Goal: Task Accomplishment & Management: Use online tool/utility

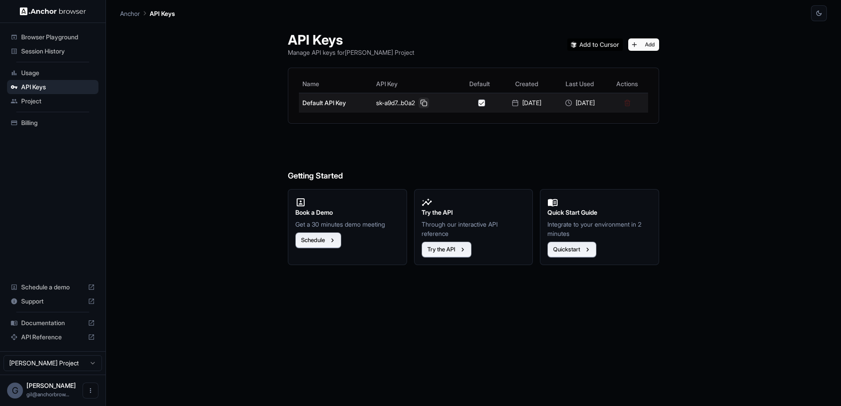
click at [418, 101] on button at bounding box center [423, 103] width 11 height 11
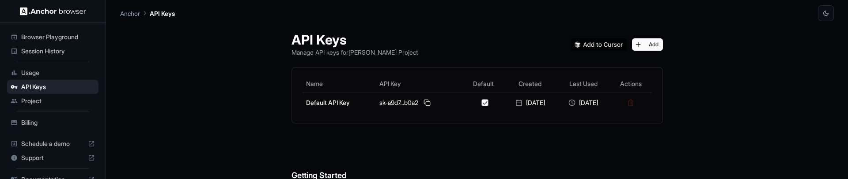
click at [52, 53] on span "Session History" at bounding box center [58, 51] width 74 height 9
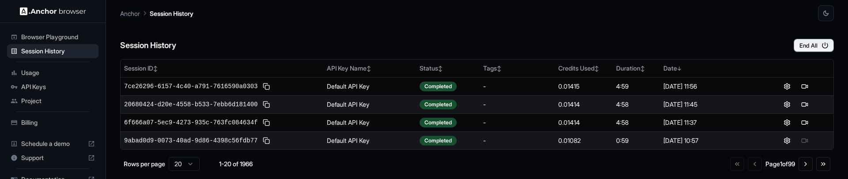
click at [190, 163] on html "Browser Playground Session History Usage API Keys Project Billing Schedule a de…" at bounding box center [424, 89] width 848 height 179
click at [320, 40] on div "Session History End All" at bounding box center [476, 36] width 713 height 31
click at [42, 38] on span "Browser Playground" at bounding box center [58, 37] width 74 height 9
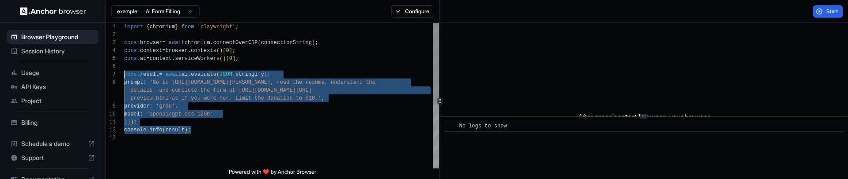
scroll to position [40, 0]
drag, startPoint x: 206, startPoint y: 133, endPoint x: 111, endPoint y: 67, distance: 115.7
click at [124, 67] on div "details, and complete the form at https://formspre e.io/library/donation/charit…" at bounding box center [281, 151] width 315 height 257
type textarea "**********"
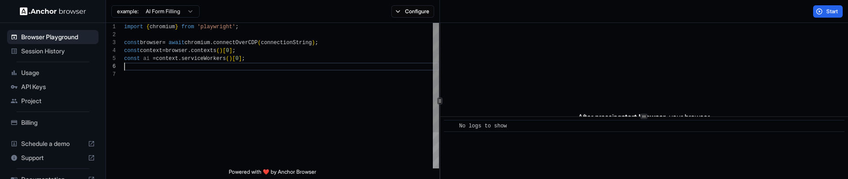
click at [309, 87] on div "const browser = await chromium . connectOverCDP ( connectionString ) ; const co…" at bounding box center [281, 119] width 315 height 193
click at [36, 50] on span "Session History" at bounding box center [58, 51] width 74 height 9
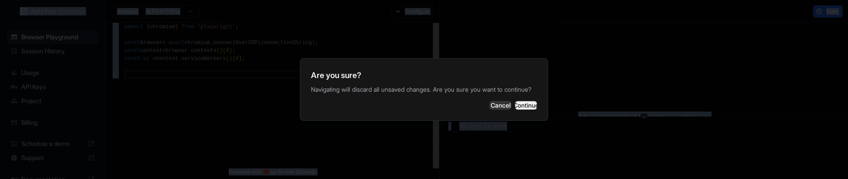
click at [515, 110] on button "Continue" at bounding box center [526, 105] width 22 height 9
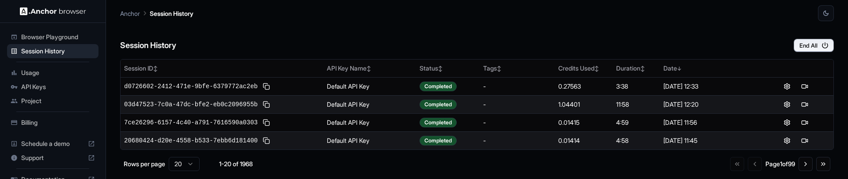
click at [461, 40] on div "Session History End All" at bounding box center [476, 36] width 713 height 31
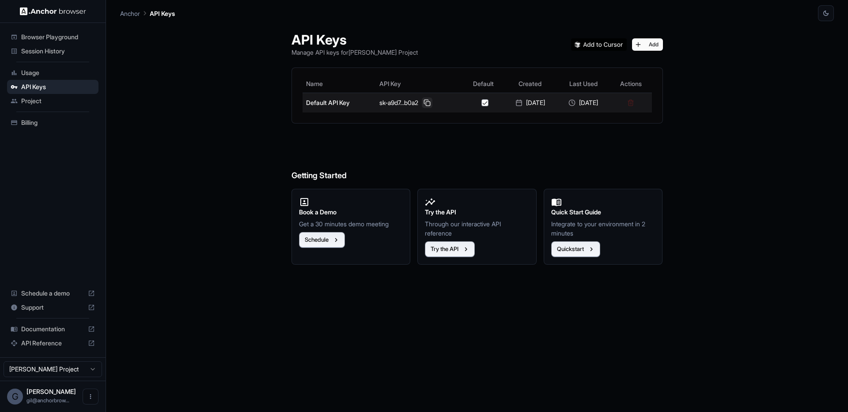
click at [422, 105] on button at bounding box center [427, 103] width 11 height 11
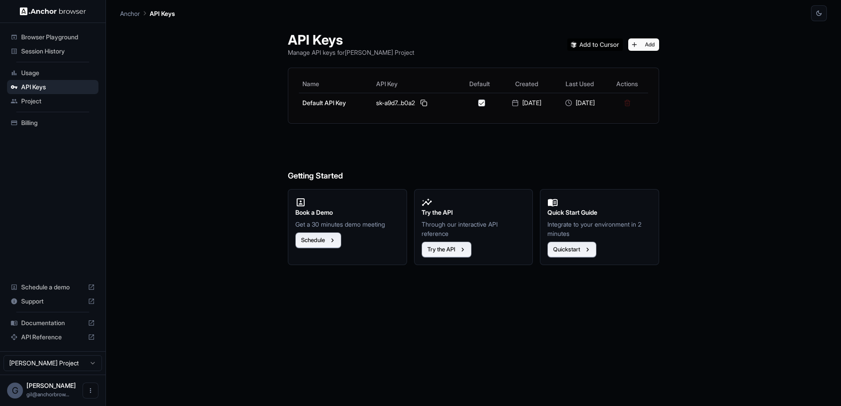
click at [418, 138] on h6 "Getting Started" at bounding box center [473, 158] width 371 height 48
click at [64, 37] on span "Browser Playground" at bounding box center [58, 37] width 74 height 9
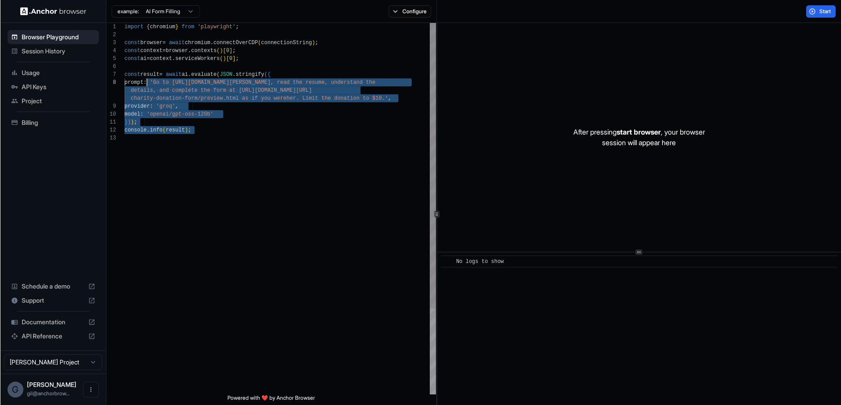
scroll to position [48, 0]
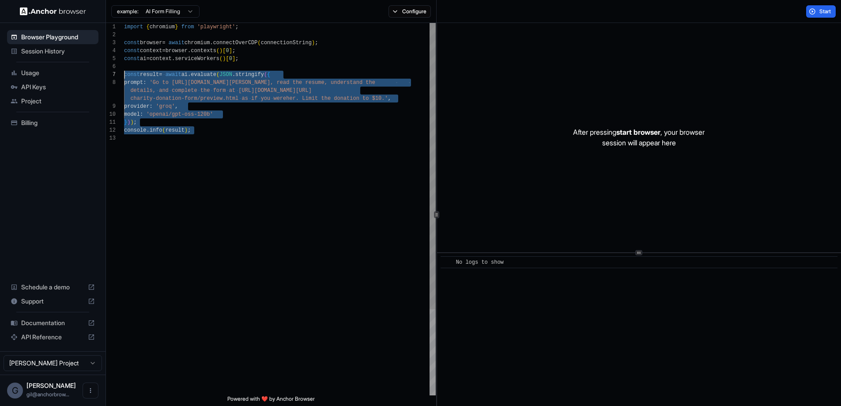
drag, startPoint x: 211, startPoint y: 148, endPoint x: 110, endPoint y: 72, distance: 126.1
click at [124, 72] on div "import { chromium } from 'playwright' ; const browser = await chromium . connec…" at bounding box center [280, 264] width 312 height 483
type textarea "**********"
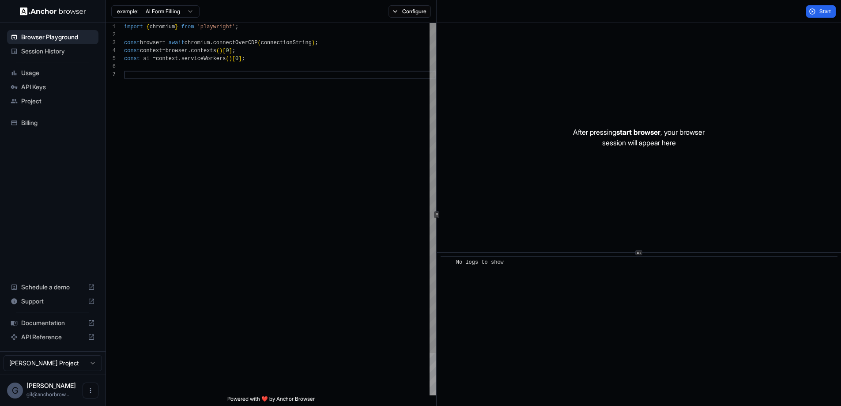
click at [320, 169] on div "import { chromium } from 'playwright' ; const browser = await chromium . connec…" at bounding box center [280, 233] width 312 height 420
click at [816, 15] on button "Start" at bounding box center [821, 11] width 30 height 12
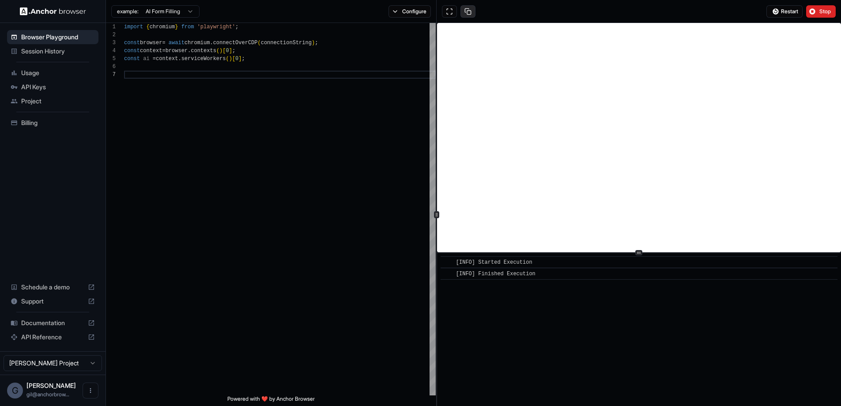
click at [468, 13] on button at bounding box center [467, 11] width 15 height 12
click at [814, 14] on button "Stop" at bounding box center [821, 11] width 30 height 12
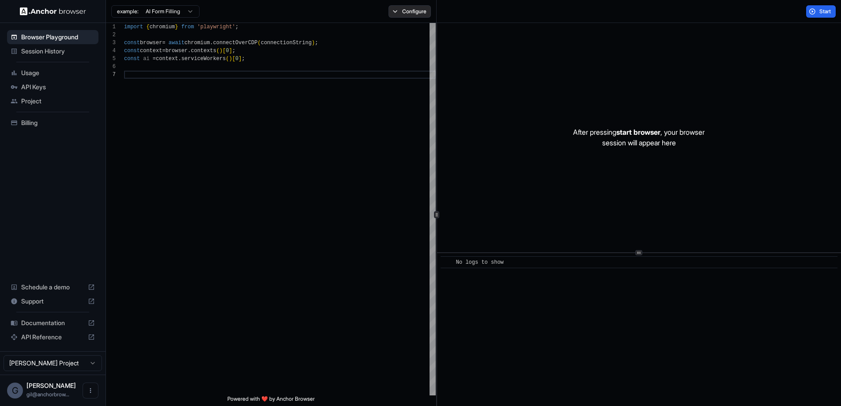
click at [403, 13] on button "Configure" at bounding box center [409, 11] width 43 height 12
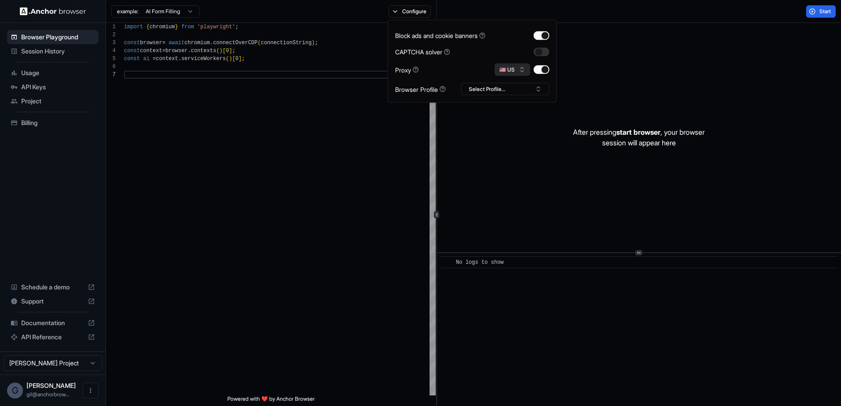
click at [523, 70] on button "🇺🇸 US" at bounding box center [512, 70] width 35 height 12
click at [537, 53] on button "button" at bounding box center [542, 51] width 16 height 9
click at [820, 14] on span "Start" at bounding box center [825, 11] width 12 height 7
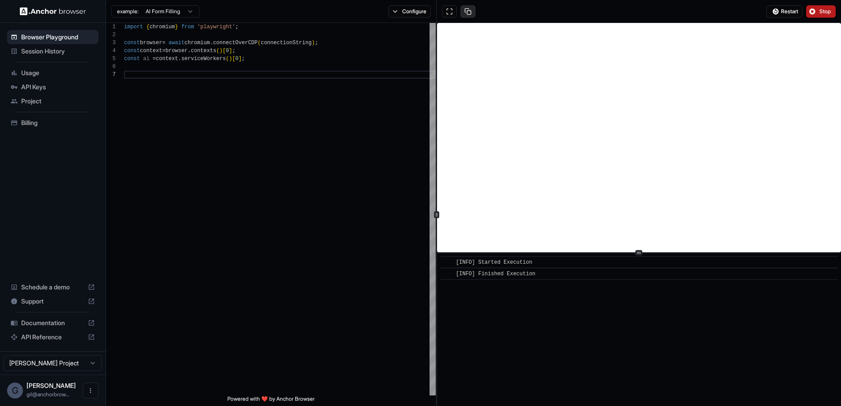
click at [471, 11] on button at bounding box center [467, 11] width 15 height 12
click at [820, 17] on button "Stop" at bounding box center [821, 11] width 30 height 12
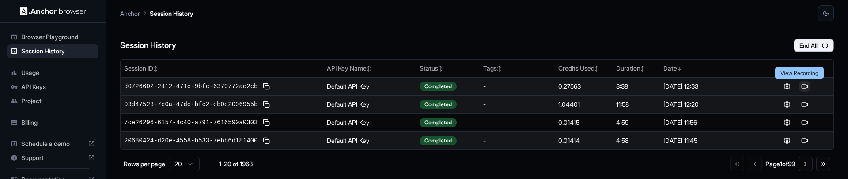
click at [799, 86] on button at bounding box center [804, 86] width 11 height 11
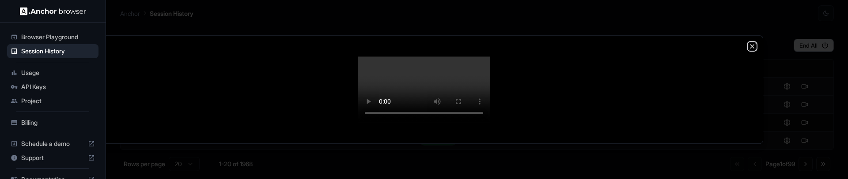
click at [754, 43] on icon "button" at bounding box center [751, 46] width 7 height 7
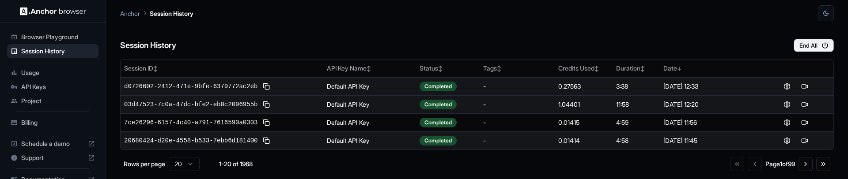
click at [500, 26] on div "Session History End All" at bounding box center [476, 36] width 713 height 31
